Goal: Information Seeking & Learning: Learn about a topic

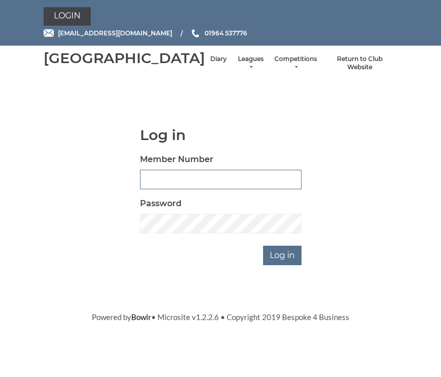
scroll to position [85, 0]
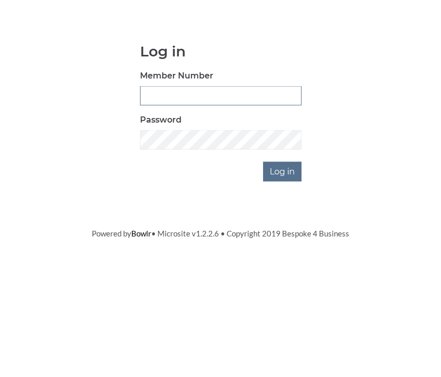
type input "0930"
click at [283, 246] on input "Log in" at bounding box center [282, 256] width 38 height 20
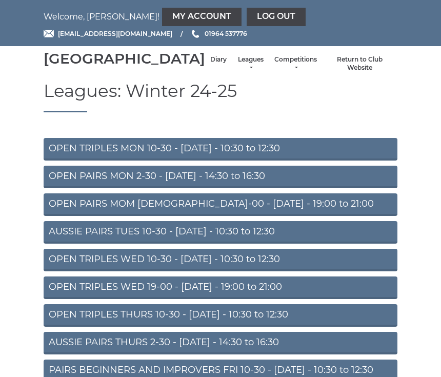
click at [237, 72] on link "Leagues" at bounding box center [250, 63] width 27 height 17
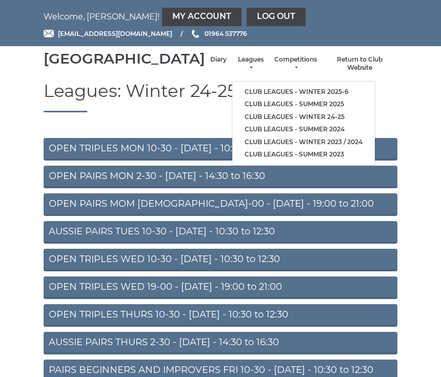
click at [300, 98] on link "Club leagues - Winter 2025-6" at bounding box center [303, 92] width 143 height 13
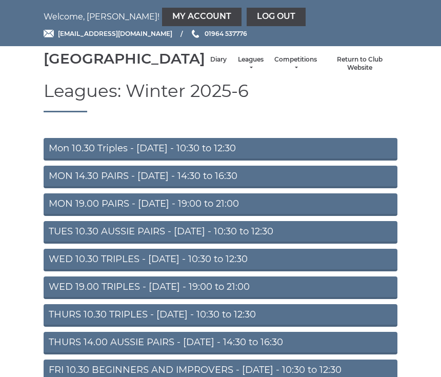
click at [269, 161] on link "Mon 10.30 Triples - [DATE] - 10:30 to 12:30" at bounding box center [221, 149] width 354 height 23
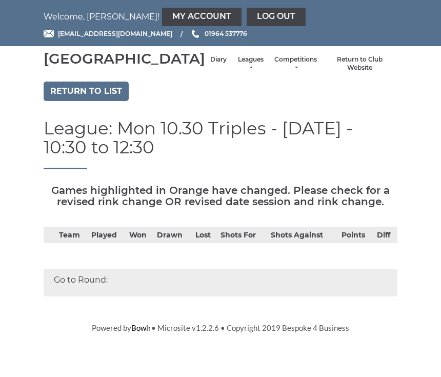
click at [98, 101] on link "Return to list" at bounding box center [86, 92] width 85 height 20
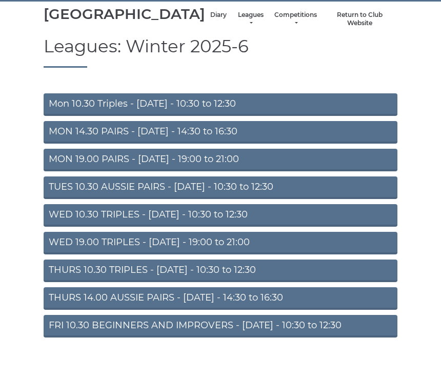
scroll to position [50, 0]
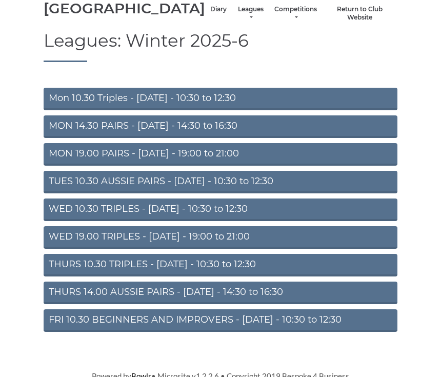
click at [333, 332] on link "FRI 10.30 BEGINNERS AND IMPROVERS - [DATE] - 10:30 to 12:30" at bounding box center [221, 320] width 354 height 23
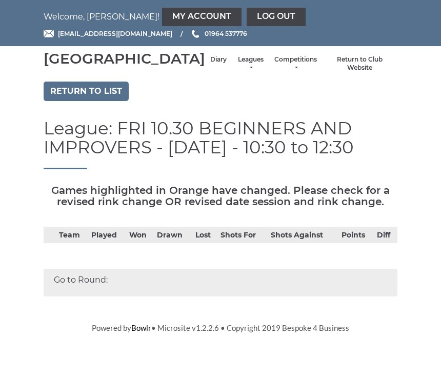
click at [85, 101] on link "Return to list" at bounding box center [86, 92] width 85 height 20
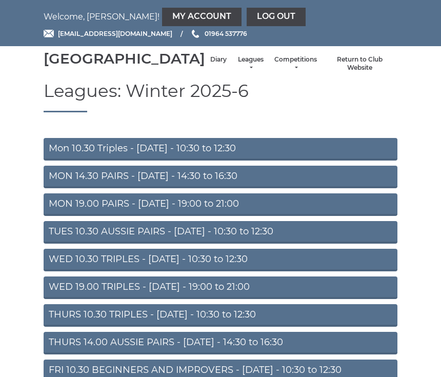
click at [237, 70] on link "Leagues" at bounding box center [250, 63] width 27 height 17
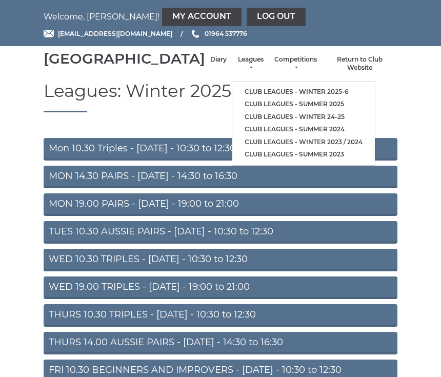
click at [292, 106] on link "Club leagues - Summer 2025" at bounding box center [303, 104] width 143 height 13
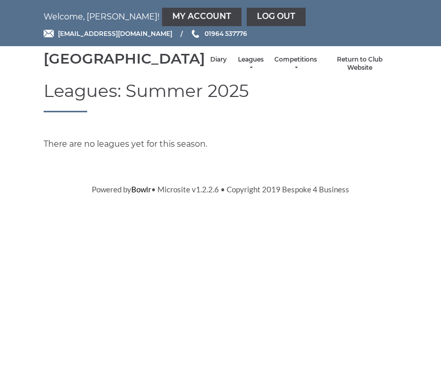
click at [210, 64] on link "Diary" at bounding box center [218, 59] width 16 height 9
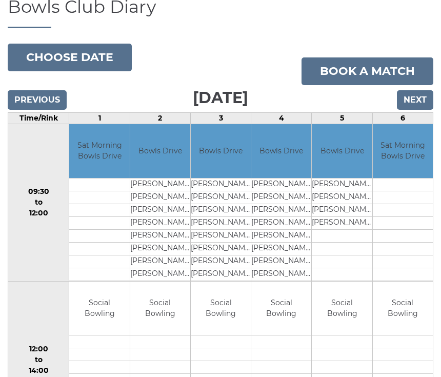
scroll to position [86, 0]
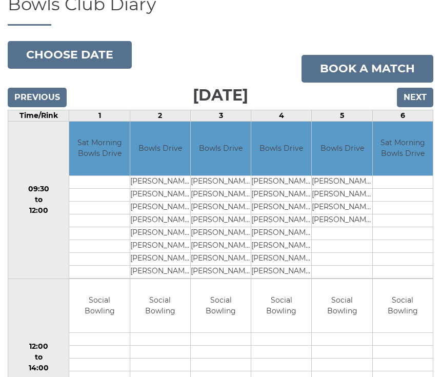
click at [420, 108] on input "Next" at bounding box center [415, 98] width 36 height 20
